Goal: Task Accomplishment & Management: Use online tool/utility

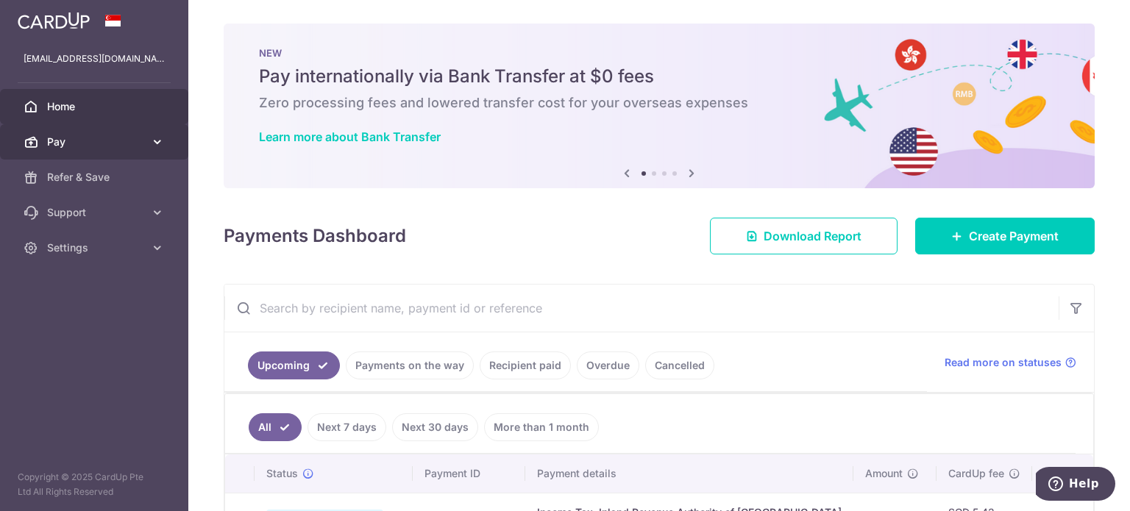
click at [124, 143] on span "Pay" at bounding box center [95, 142] width 97 height 15
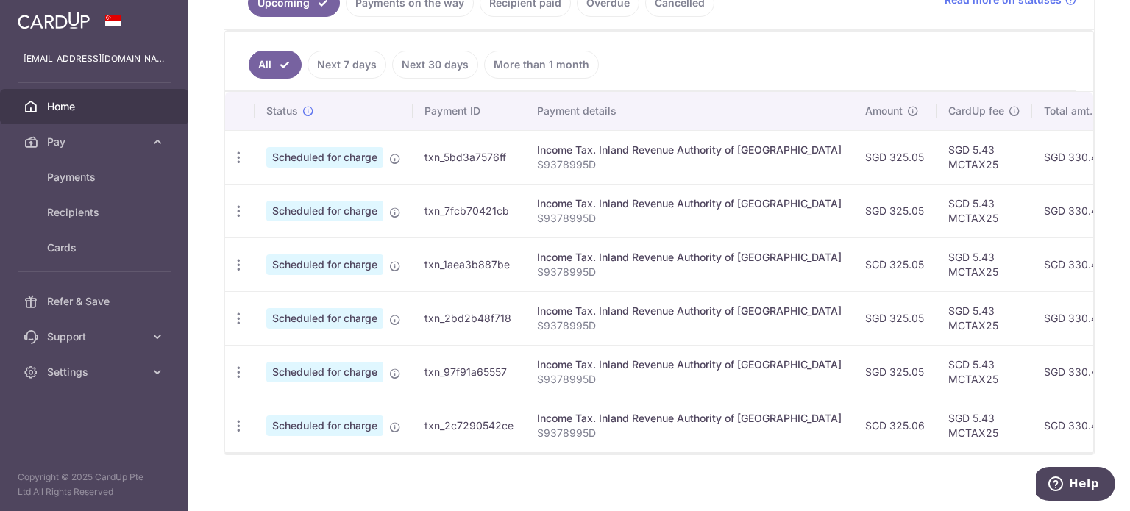
scroll to position [363, 0]
click at [106, 183] on span "Payments" at bounding box center [95, 177] width 97 height 15
